Goal: Navigation & Orientation: Go to known website

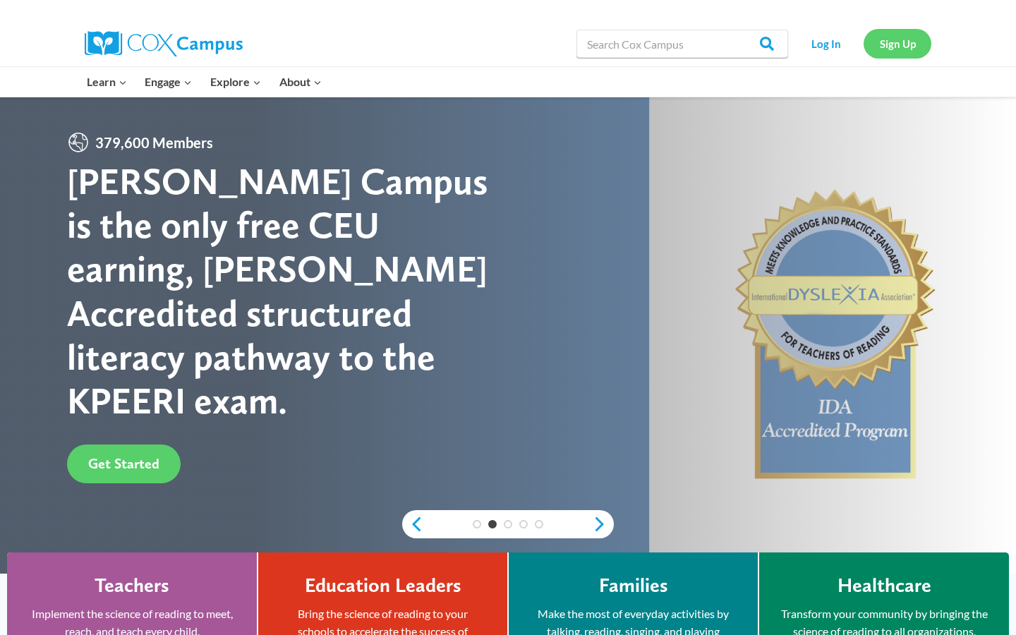
click at [885, 49] on link "Sign Up" at bounding box center [898, 43] width 68 height 29
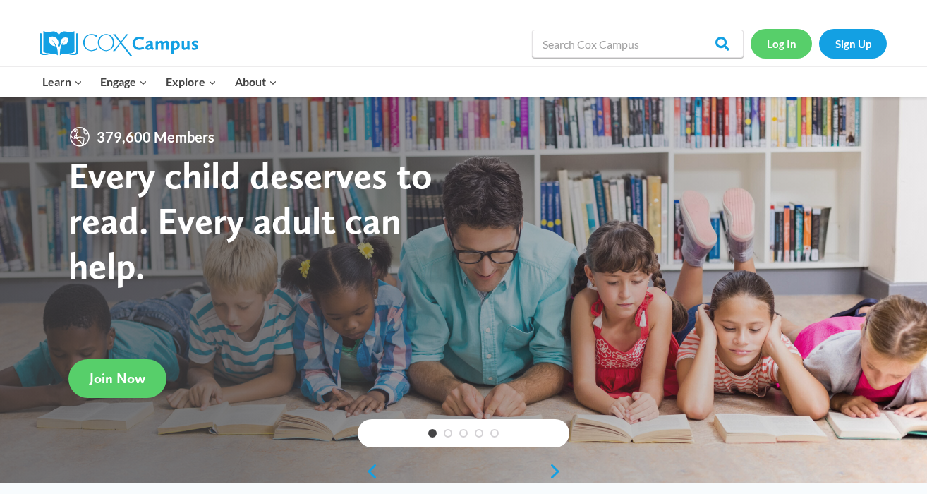
click at [782, 31] on link "Log In" at bounding box center [781, 43] width 61 height 29
click at [844, 43] on link "Sign Up" at bounding box center [853, 43] width 68 height 29
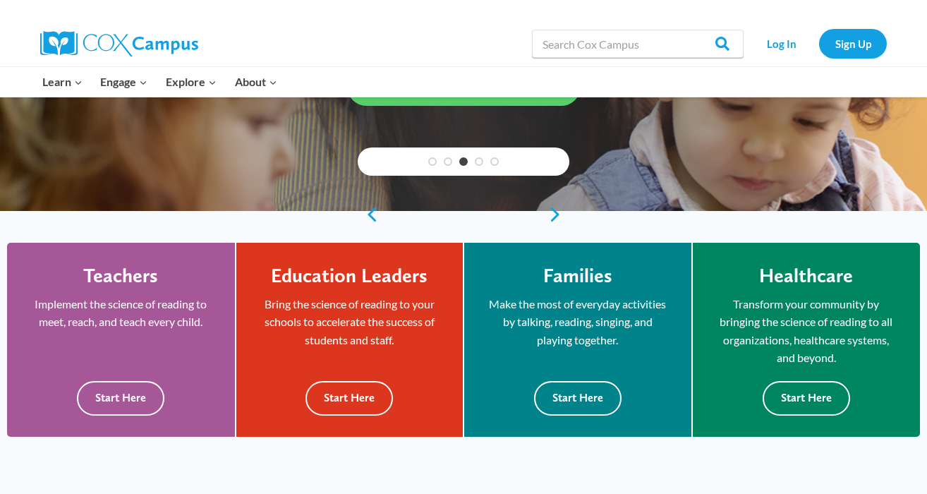
scroll to position [260, 0]
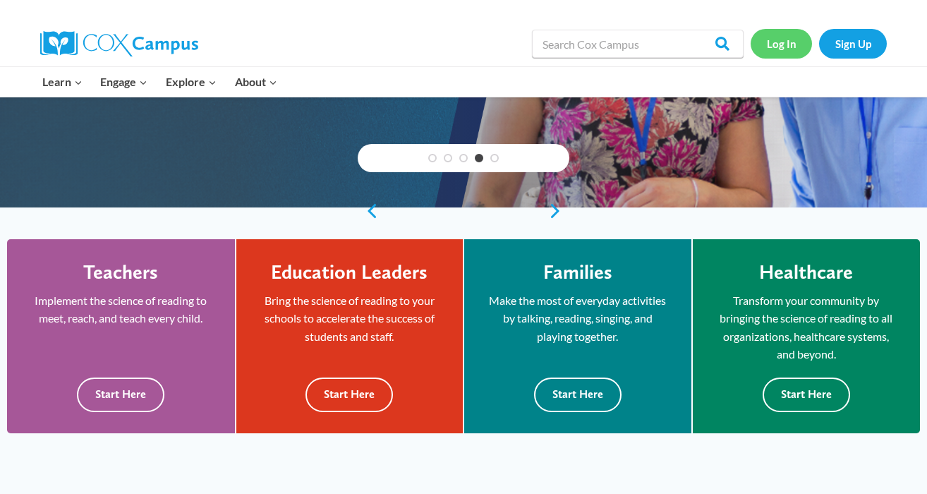
click at [793, 48] on link "Log In" at bounding box center [781, 43] width 61 height 29
